Goal: Register for event/course

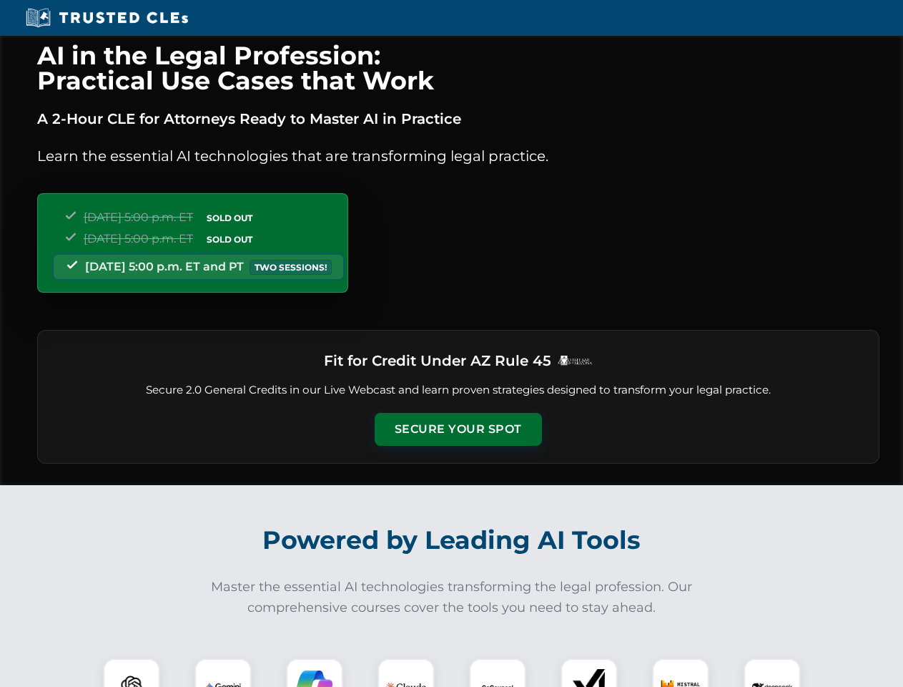
click at [458, 429] on button "Secure Your Spot" at bounding box center [458, 429] width 167 height 33
click at [132, 672] on img at bounding box center [131, 686] width 41 height 41
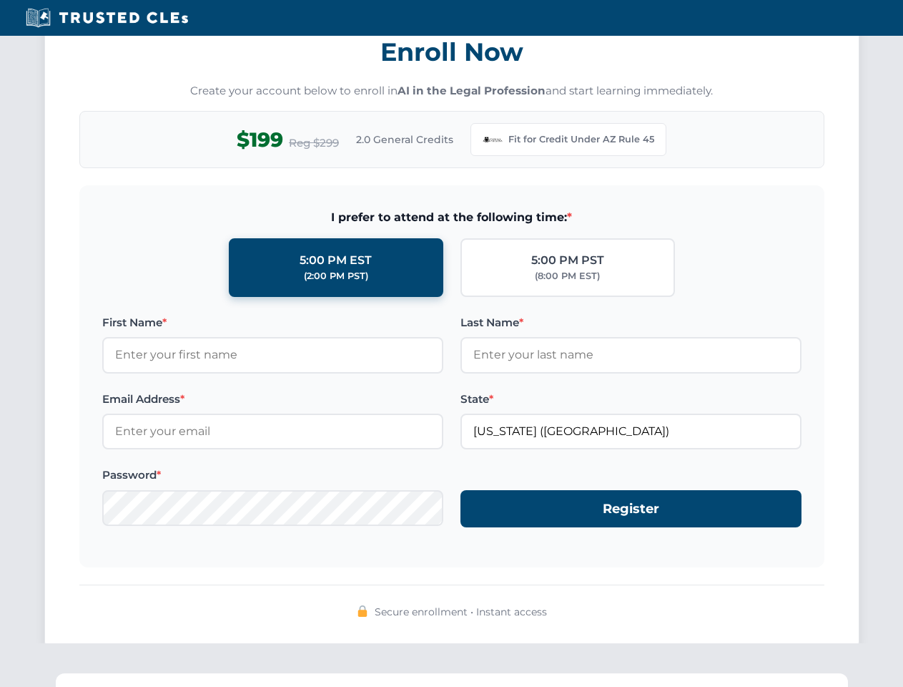
scroll to position [1394, 0]
